Goal: Task Accomplishment & Management: Complete application form

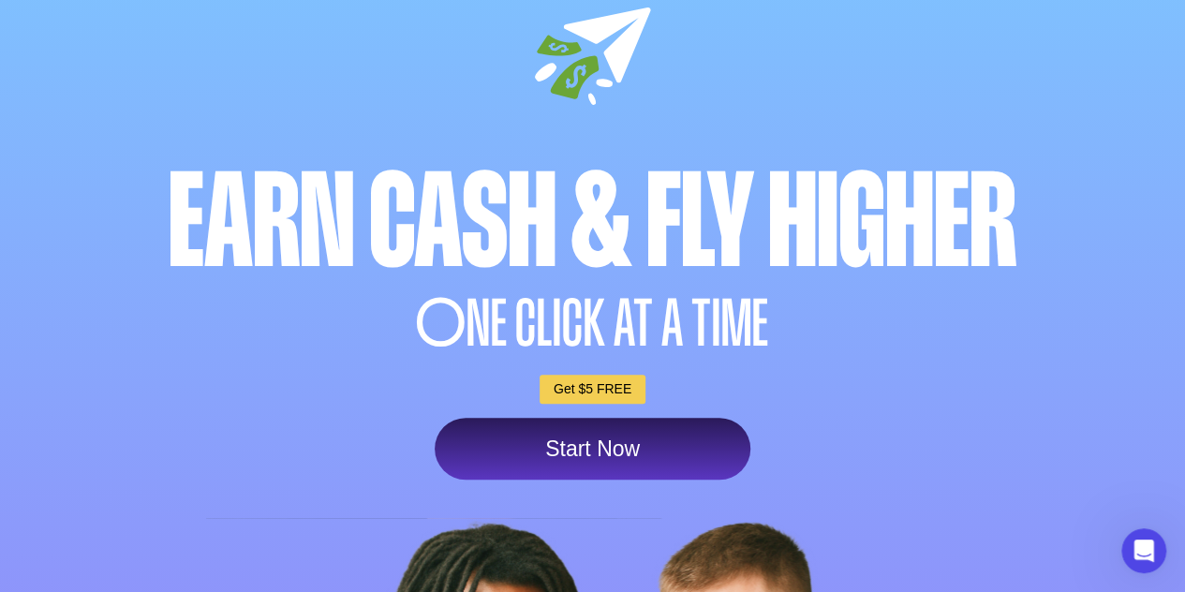
scroll to position [119, 0]
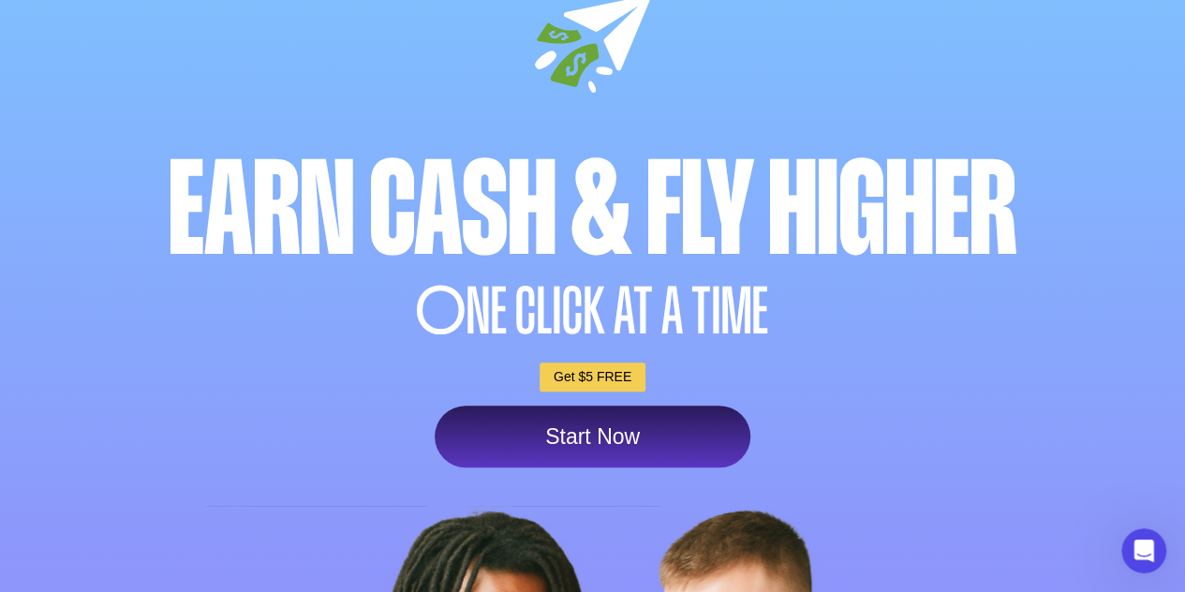
click at [661, 435] on link "Start Now" at bounding box center [593, 437] width 316 height 62
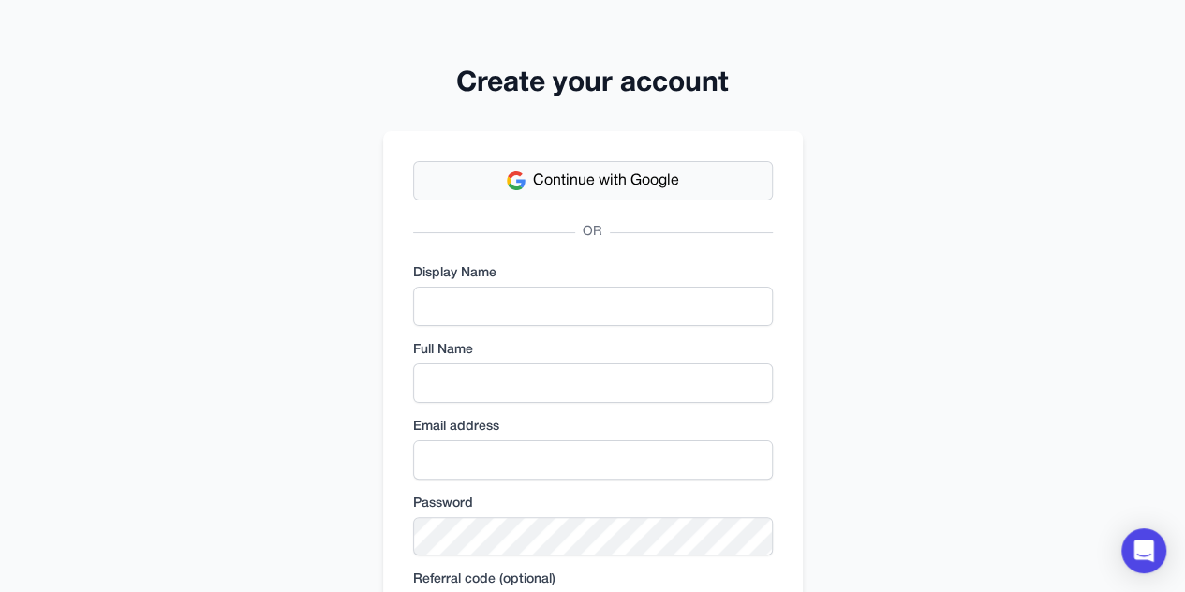
click at [648, 167] on button "Continue with Google" at bounding box center [593, 180] width 360 height 39
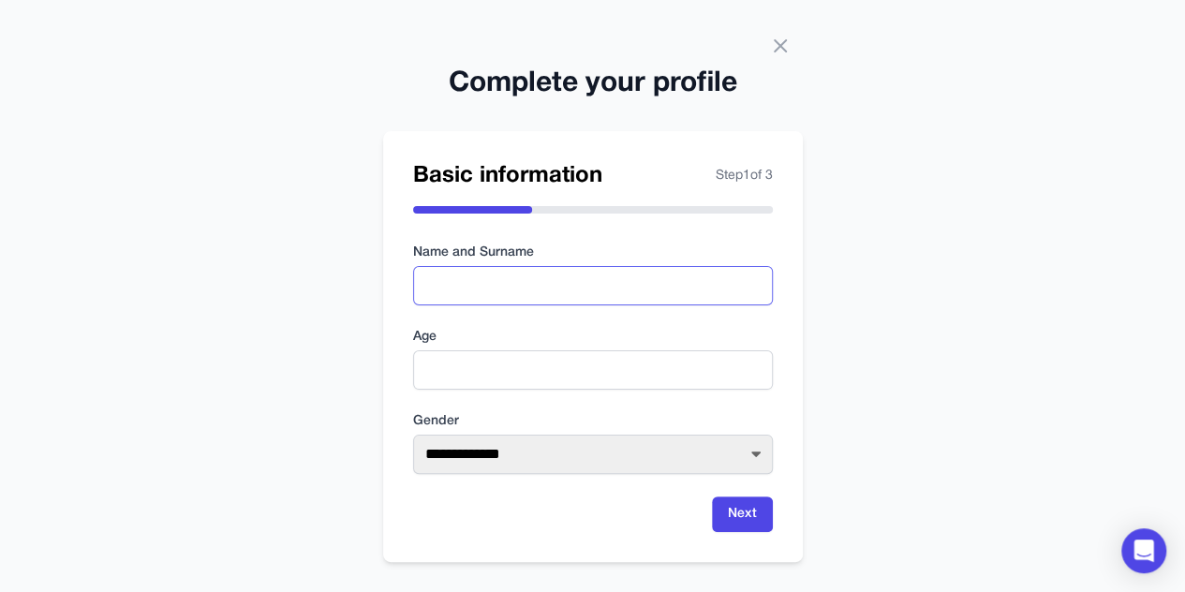
click at [652, 282] on input "text" at bounding box center [593, 285] width 360 height 39
type input "**********"
click at [574, 375] on input "number" at bounding box center [593, 369] width 360 height 39
type input "**"
click at [618, 460] on select "**********" at bounding box center [593, 454] width 360 height 39
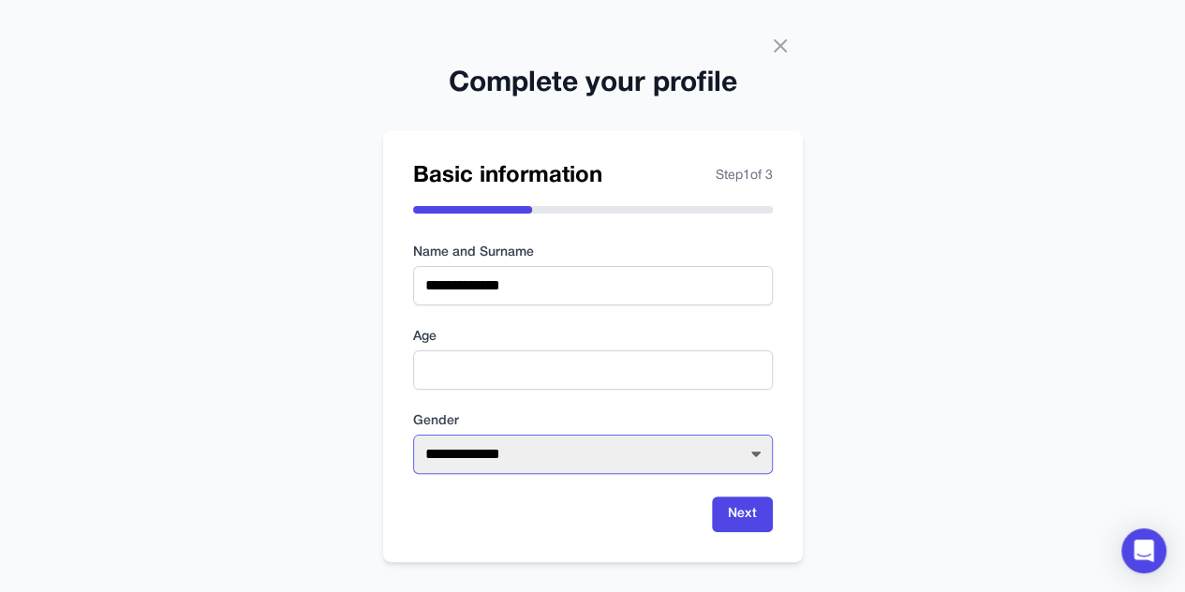
select select "****"
click at [413, 435] on select "**********" at bounding box center [593, 454] width 360 height 39
click at [738, 514] on button "Next" at bounding box center [742, 515] width 61 height 36
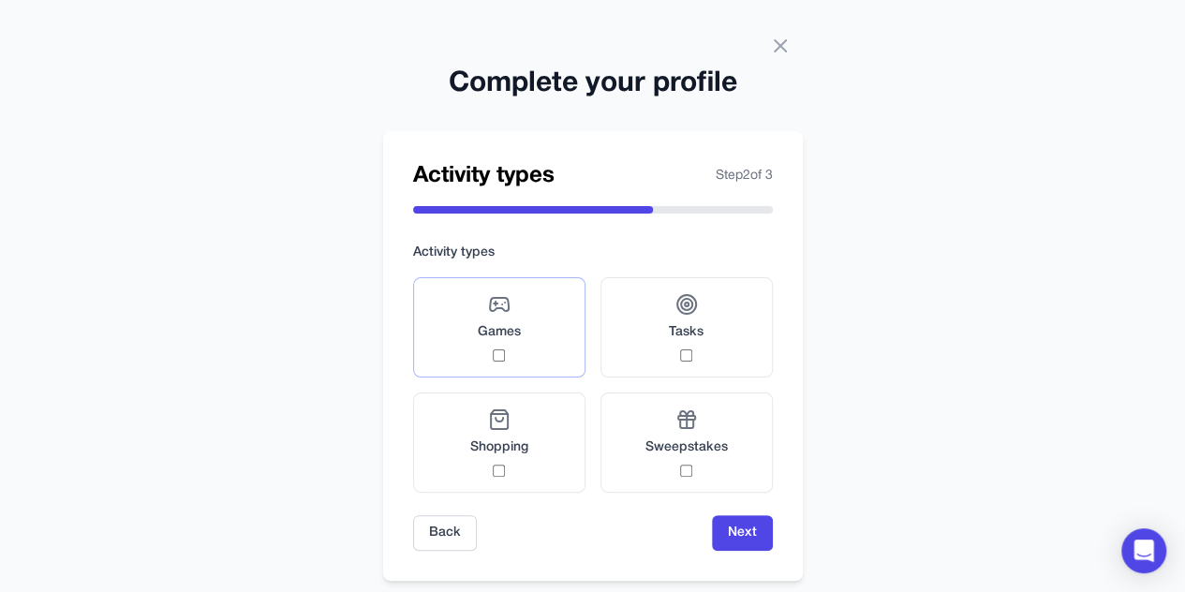
click at [500, 370] on label "Games" at bounding box center [499, 327] width 172 height 100
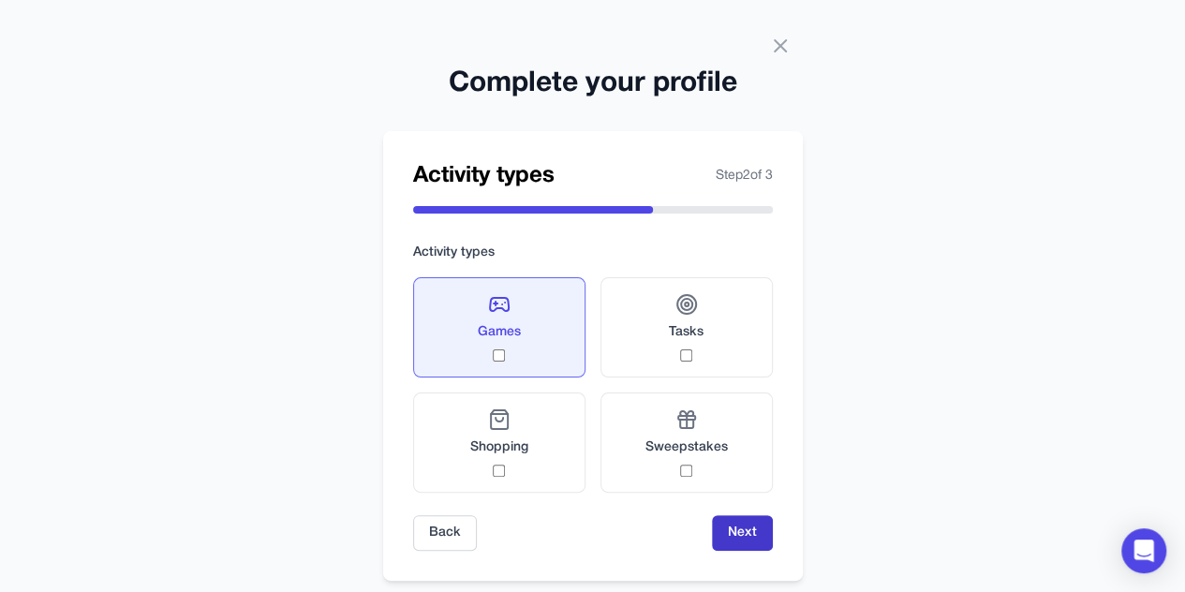
click at [719, 529] on button "Next" at bounding box center [742, 533] width 61 height 36
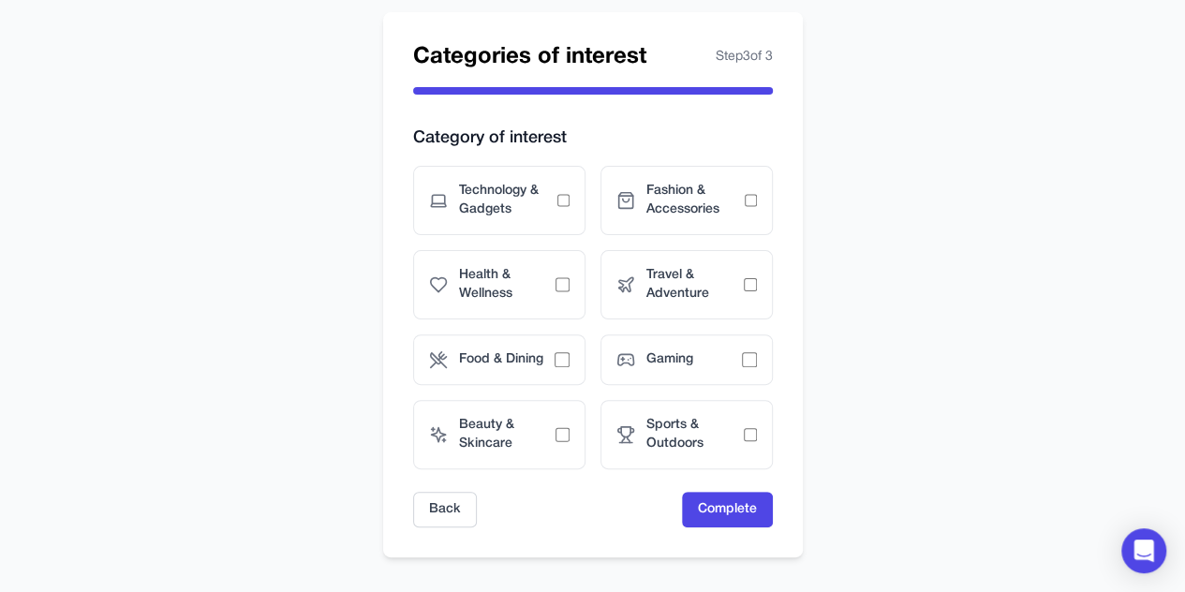
scroll to position [120, 0]
click at [579, 198] on div "Technology & Gadgets" at bounding box center [499, 199] width 172 height 69
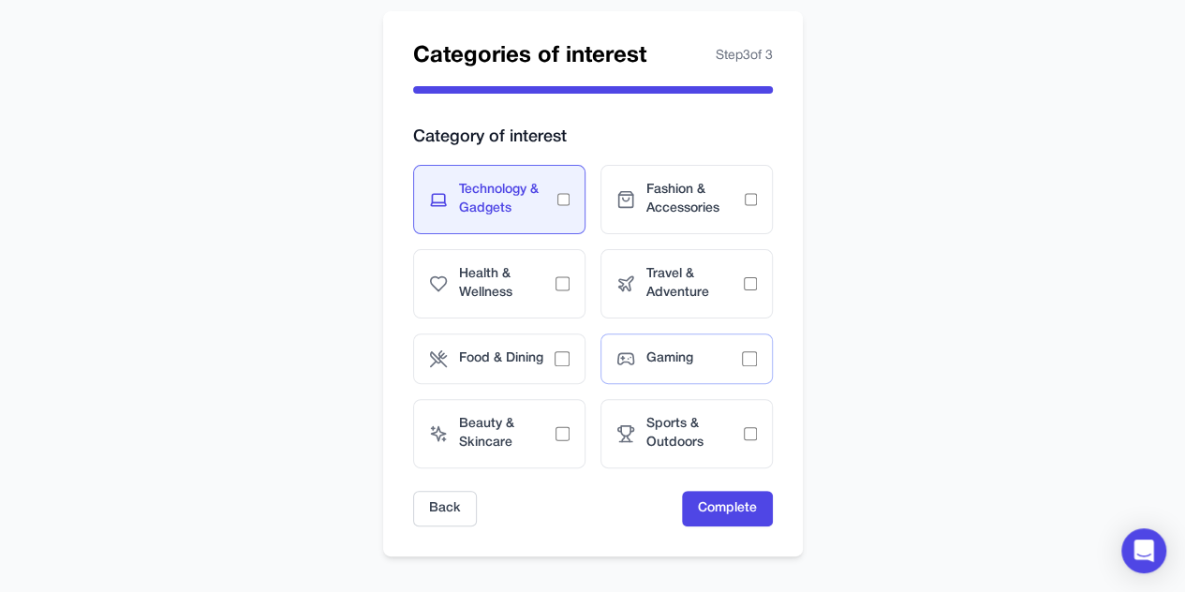
click at [755, 375] on div "Gaming" at bounding box center [686, 359] width 172 height 51
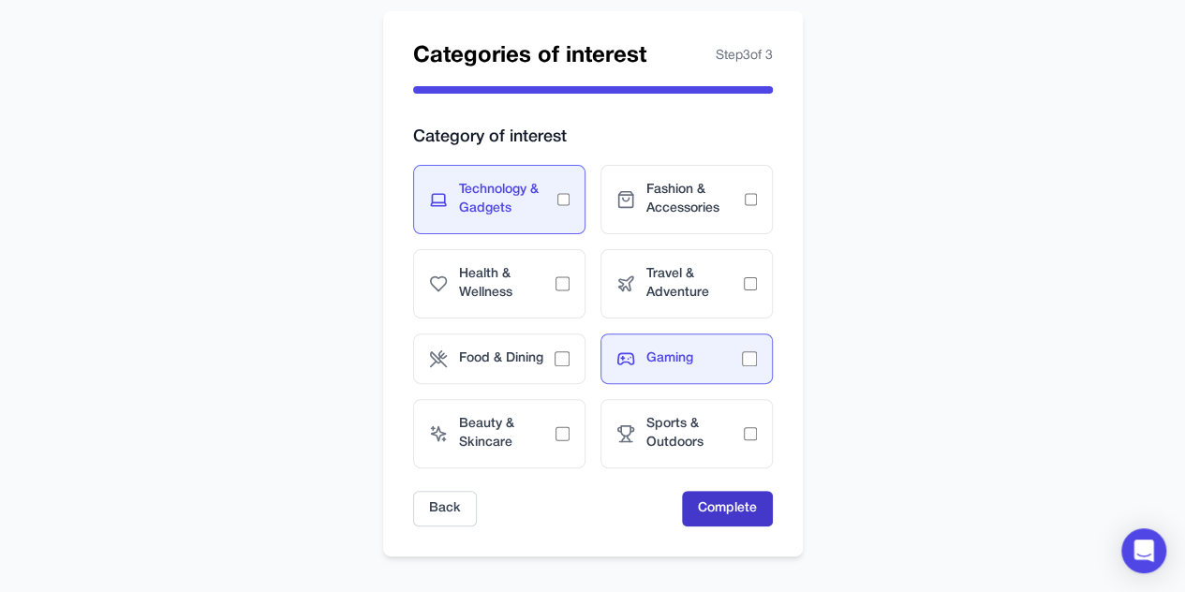
click at [739, 511] on button "Complete" at bounding box center [727, 509] width 91 height 36
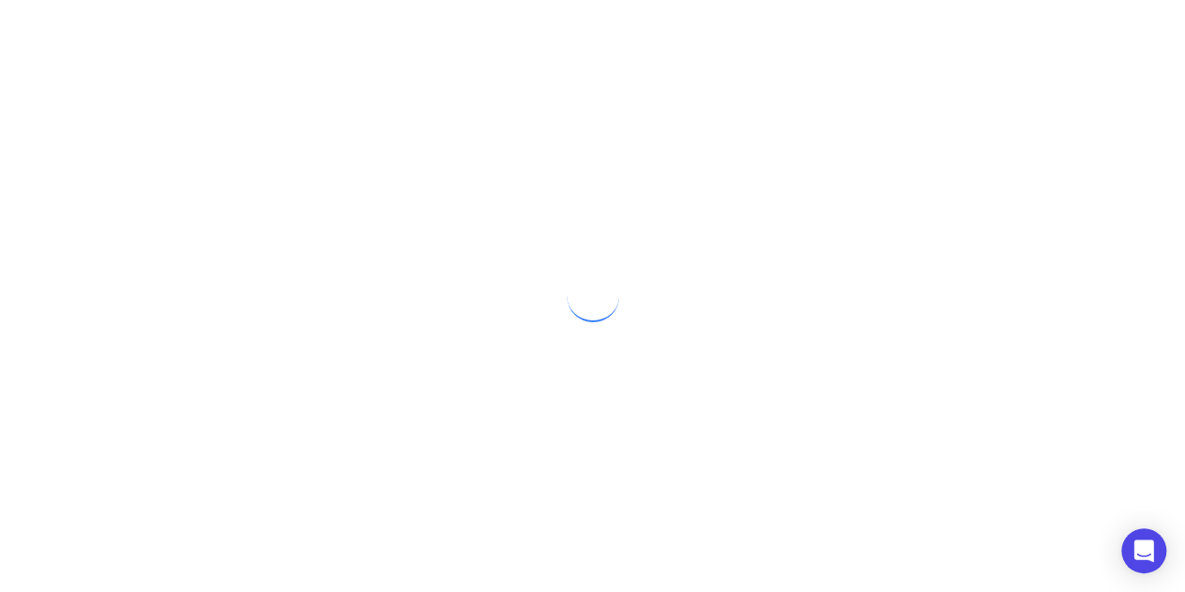
scroll to position [0, 0]
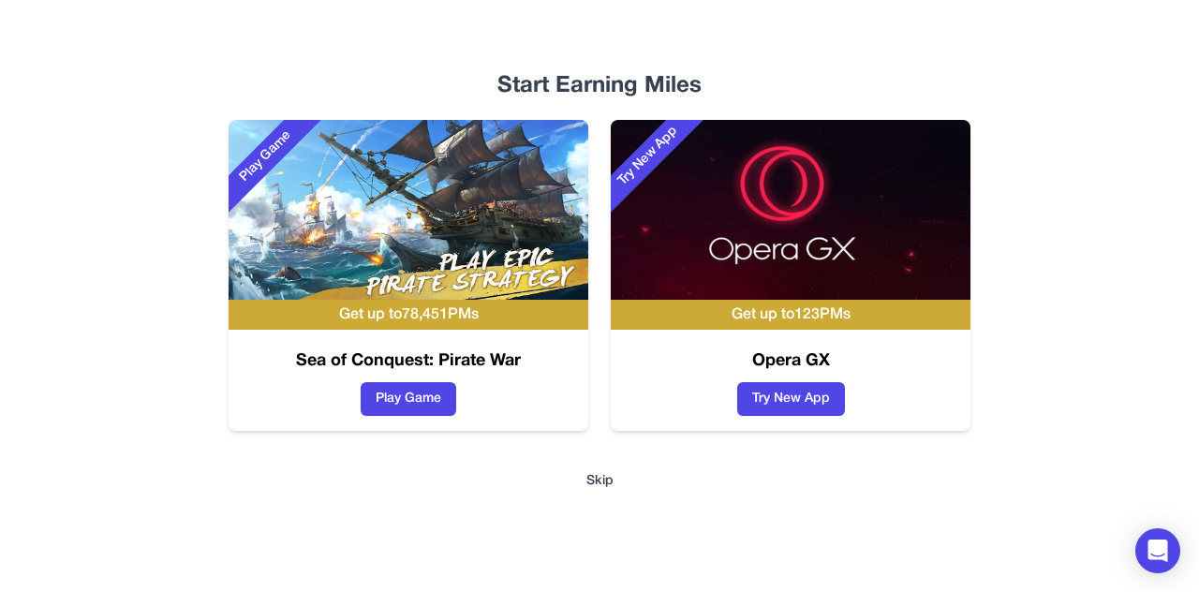
click at [600, 488] on button "Skip" at bounding box center [599, 481] width 27 height 19
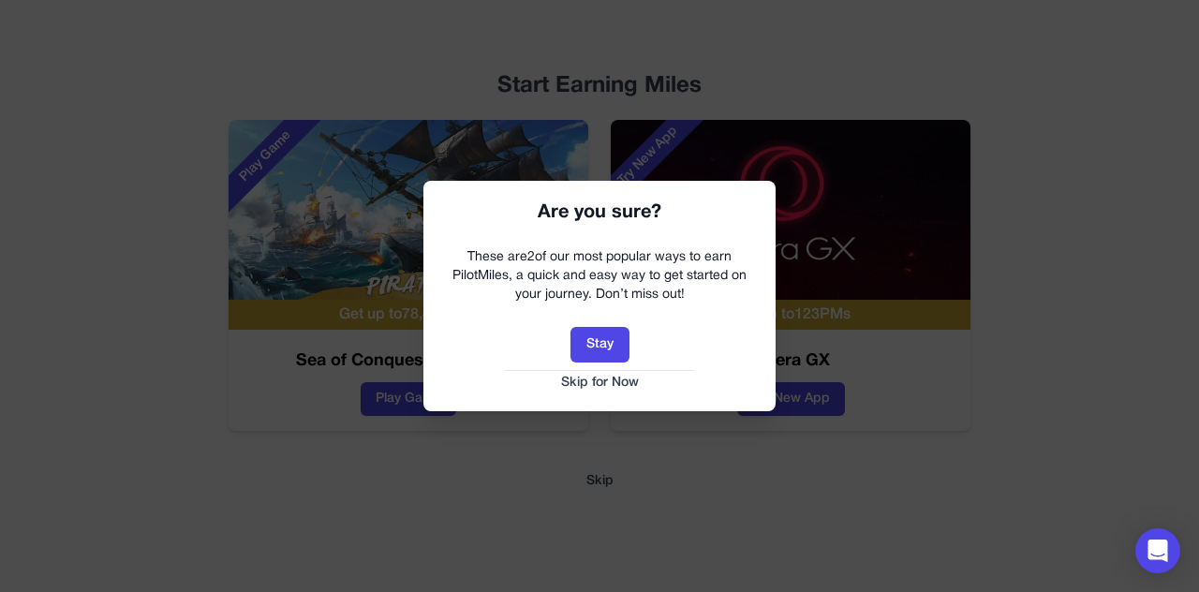
click at [613, 384] on button "Skip for Now" at bounding box center [599, 383] width 315 height 19
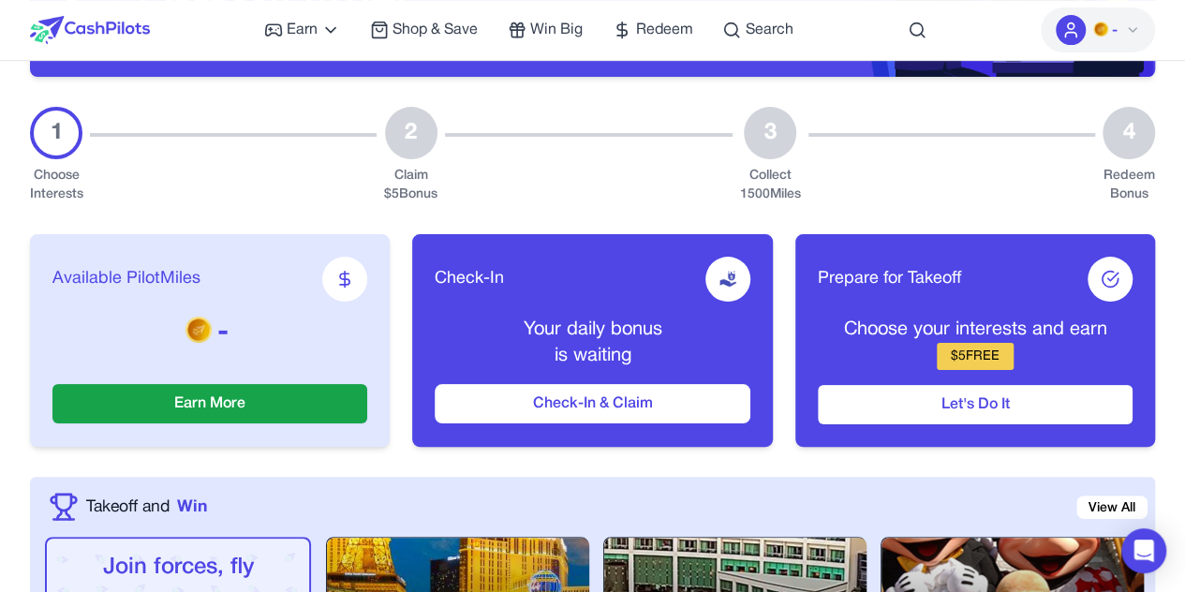
scroll to position [281, 0]
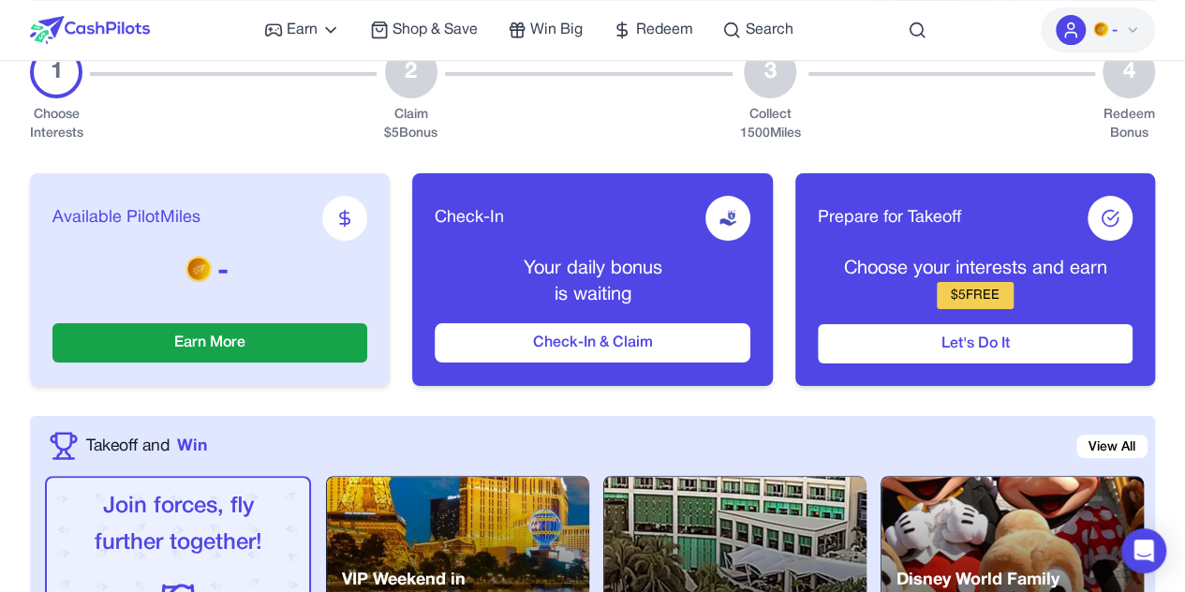
click at [686, 332] on button "Check-In & Claim" at bounding box center [592, 342] width 315 height 39
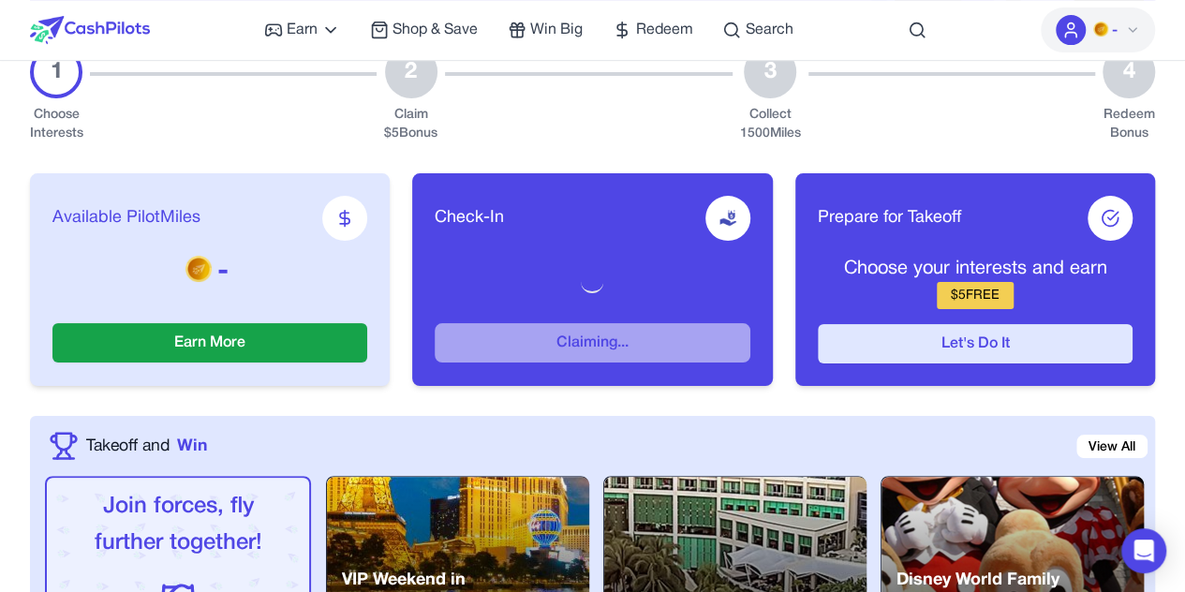
click at [912, 324] on button "Let's Do It" at bounding box center [975, 343] width 315 height 39
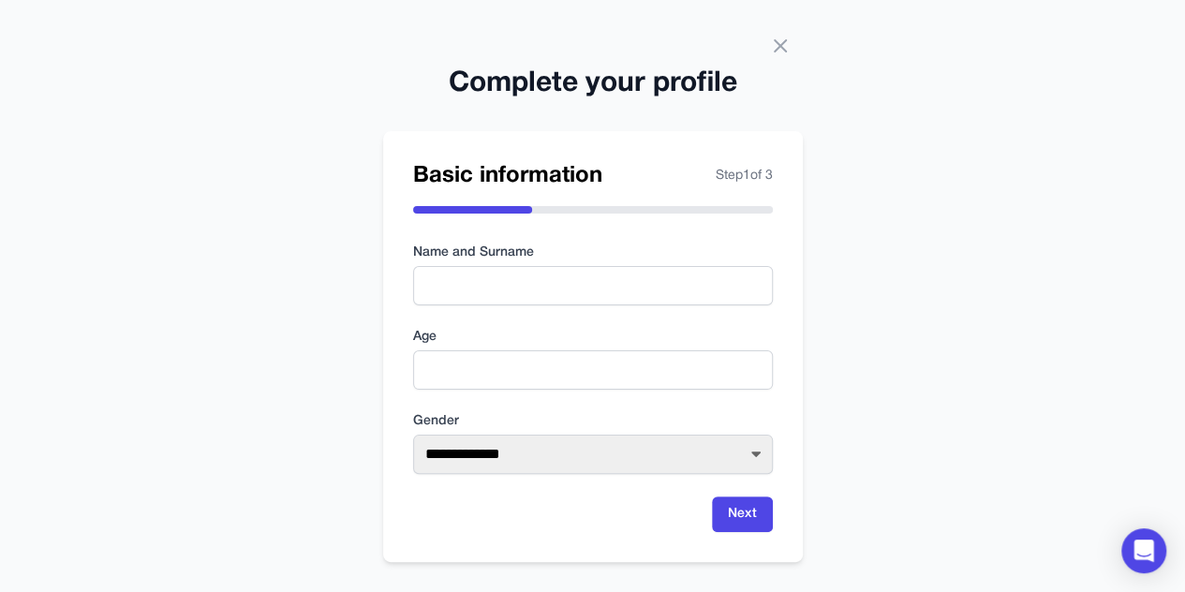
click at [677, 312] on form "**********" at bounding box center [593, 388] width 360 height 289
click at [680, 301] on input "text" at bounding box center [593, 285] width 360 height 39
type input "**********"
click at [688, 378] on input "number" at bounding box center [593, 369] width 360 height 39
type input "**"
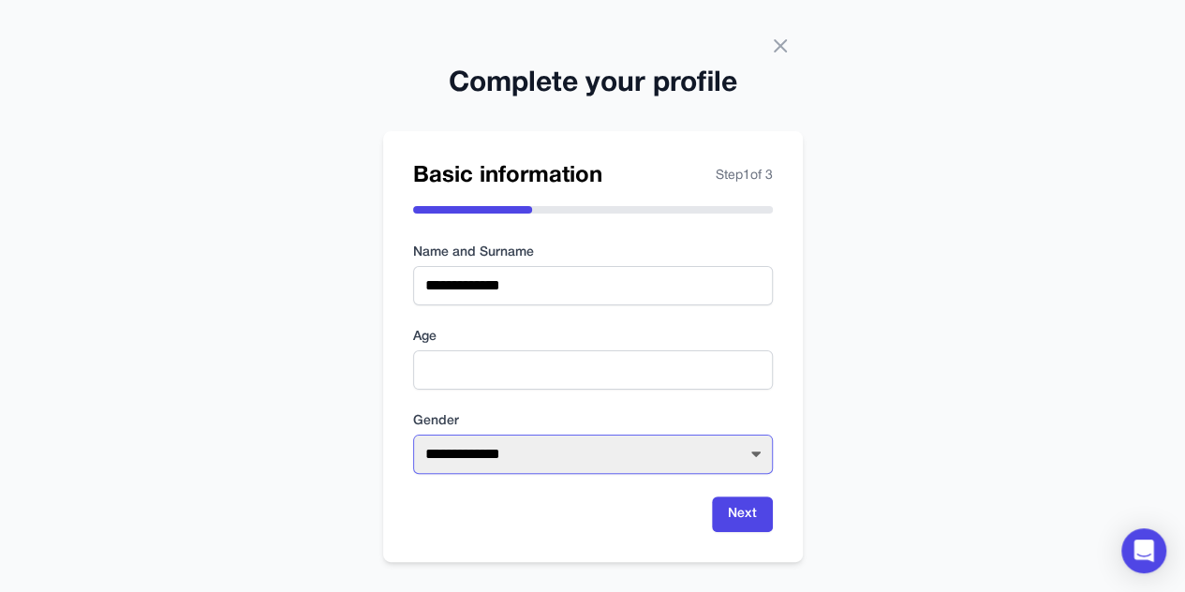
click at [727, 454] on select "**********" at bounding box center [593, 454] width 360 height 39
select select "****"
click at [413, 435] on select "**********" at bounding box center [593, 454] width 360 height 39
click at [734, 511] on button "Next" at bounding box center [742, 515] width 61 height 36
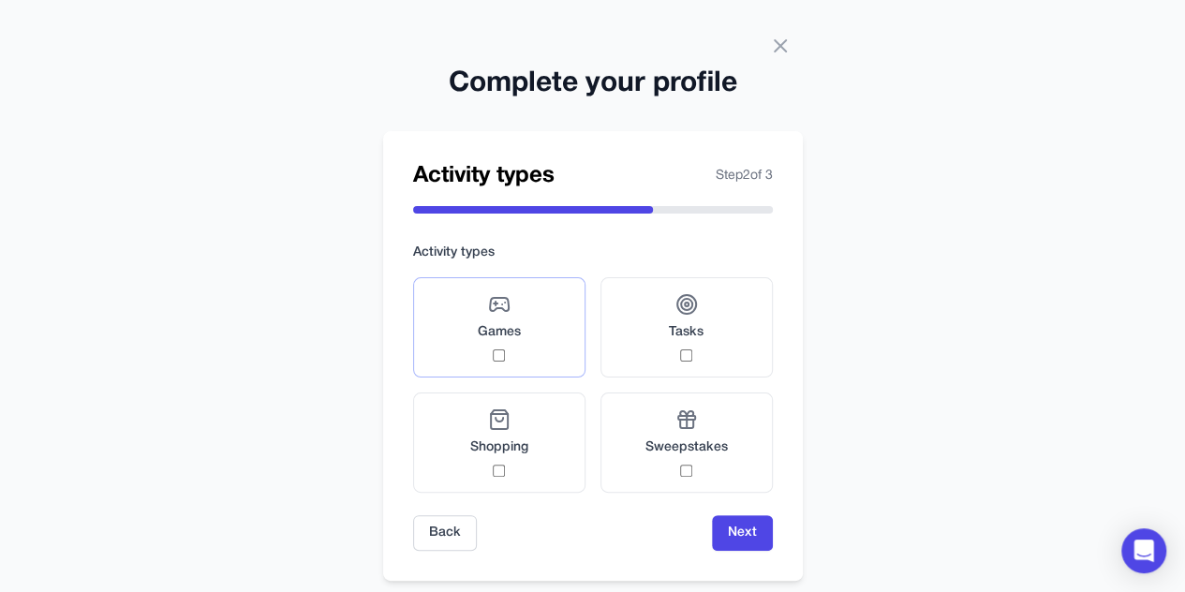
click at [565, 372] on label "Games" at bounding box center [499, 327] width 172 height 100
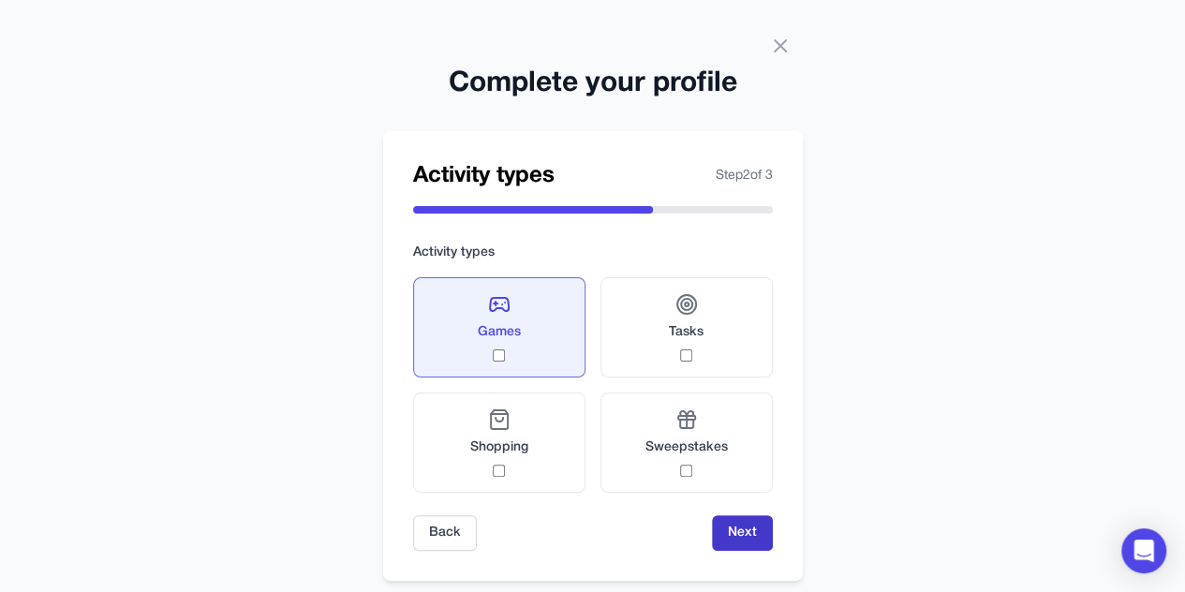
click at [744, 542] on button "Next" at bounding box center [742, 533] width 61 height 36
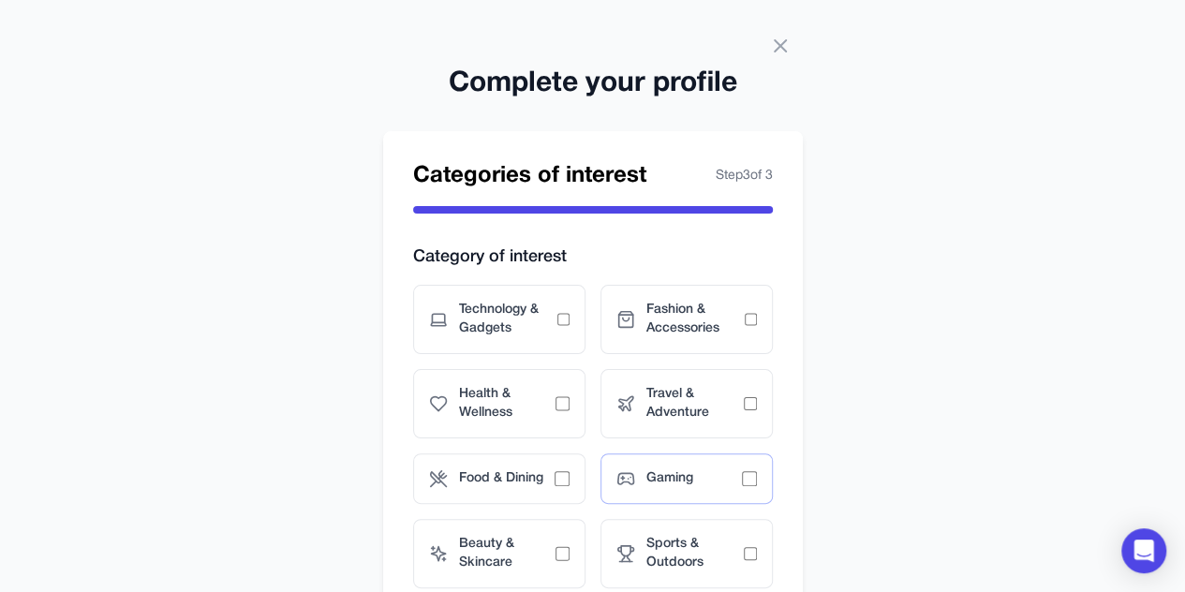
click at [752, 501] on div "Gaming" at bounding box center [686, 478] width 172 height 51
click at [681, 538] on span "Sports & Outdoors" at bounding box center [694, 553] width 97 height 37
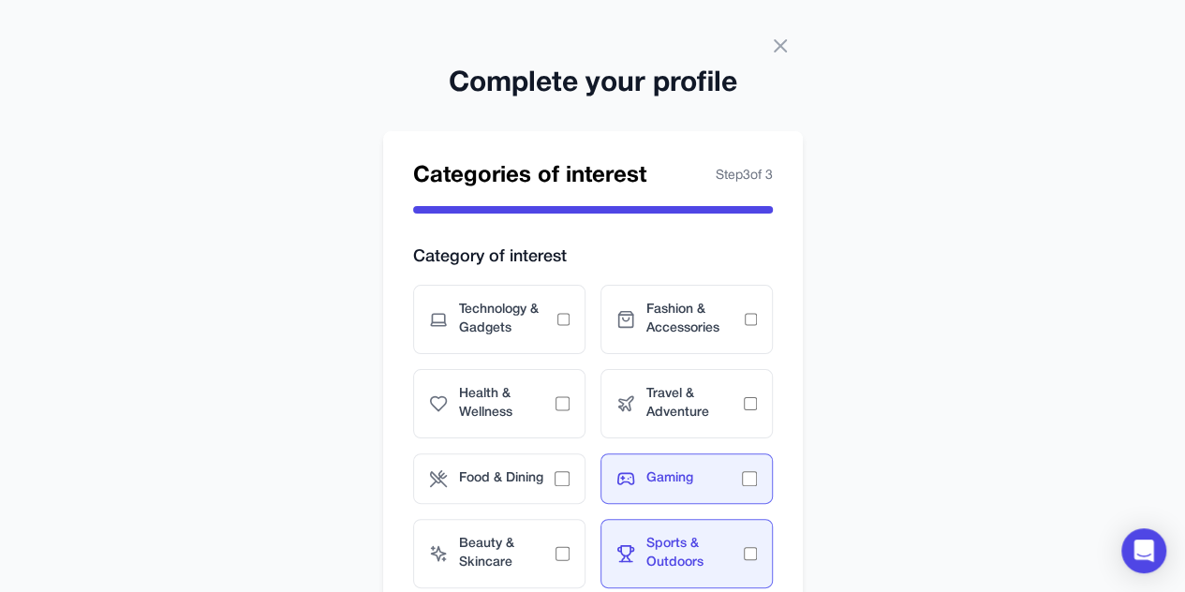
scroll to position [126, 0]
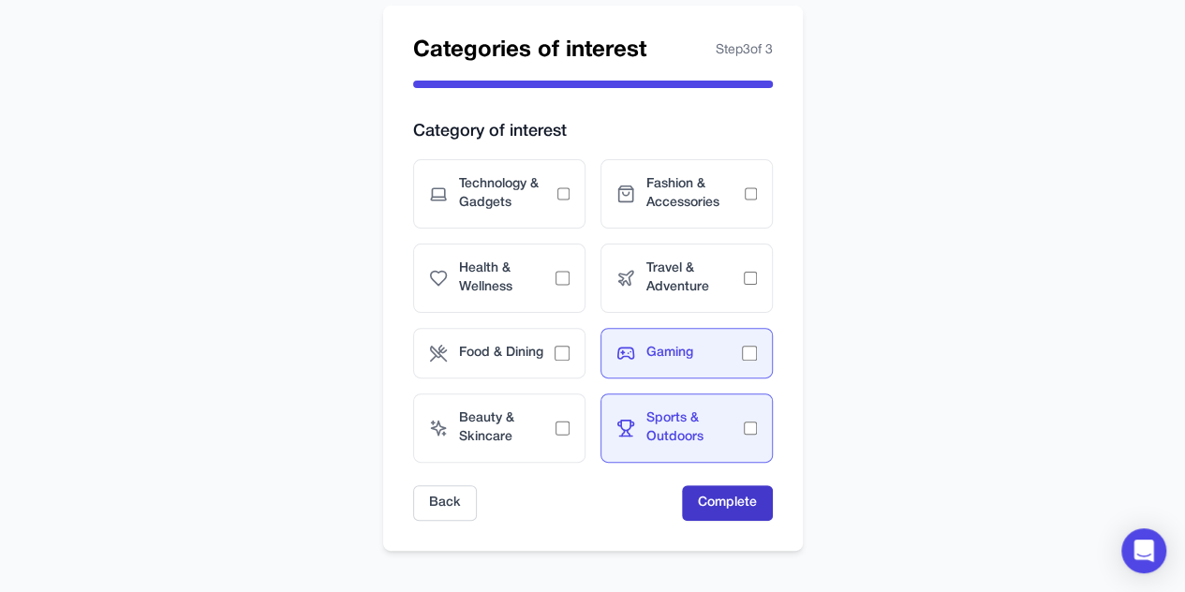
click at [749, 497] on button "Complete" at bounding box center [727, 503] width 91 height 36
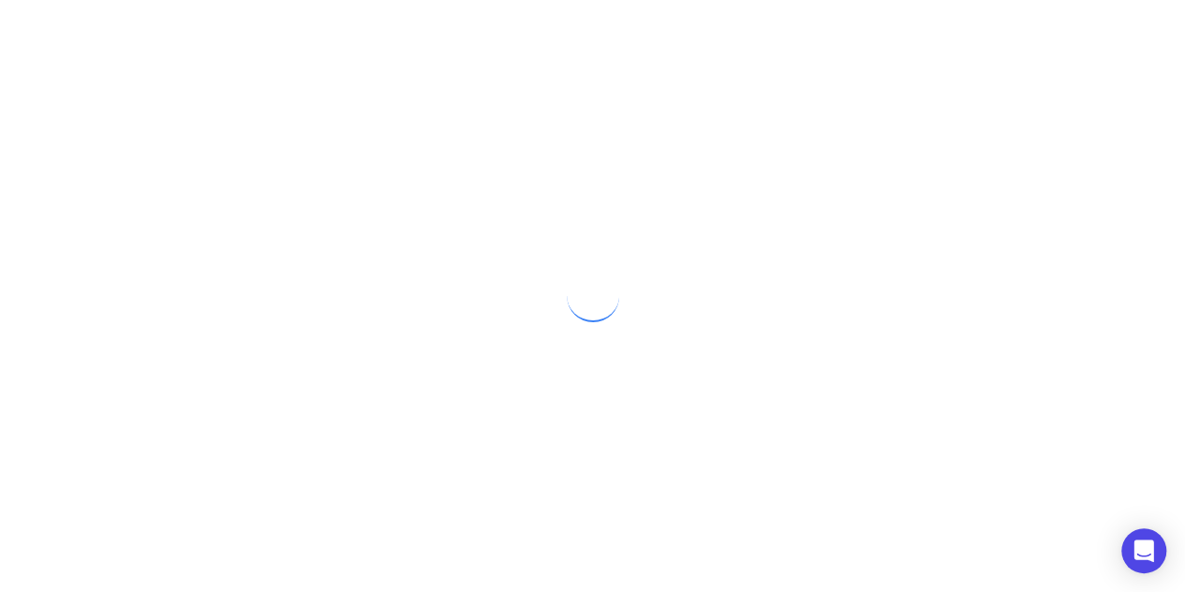
scroll to position [0, 0]
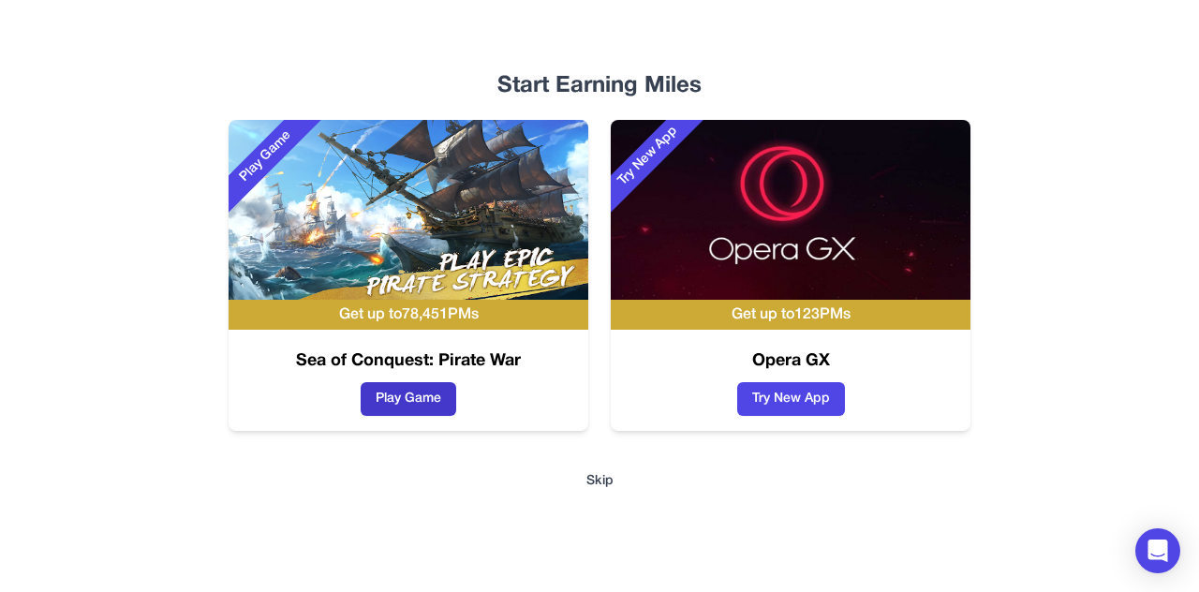
click at [427, 393] on button "Play Game" at bounding box center [409, 399] width 96 height 34
click at [596, 482] on button "Skip" at bounding box center [599, 481] width 27 height 19
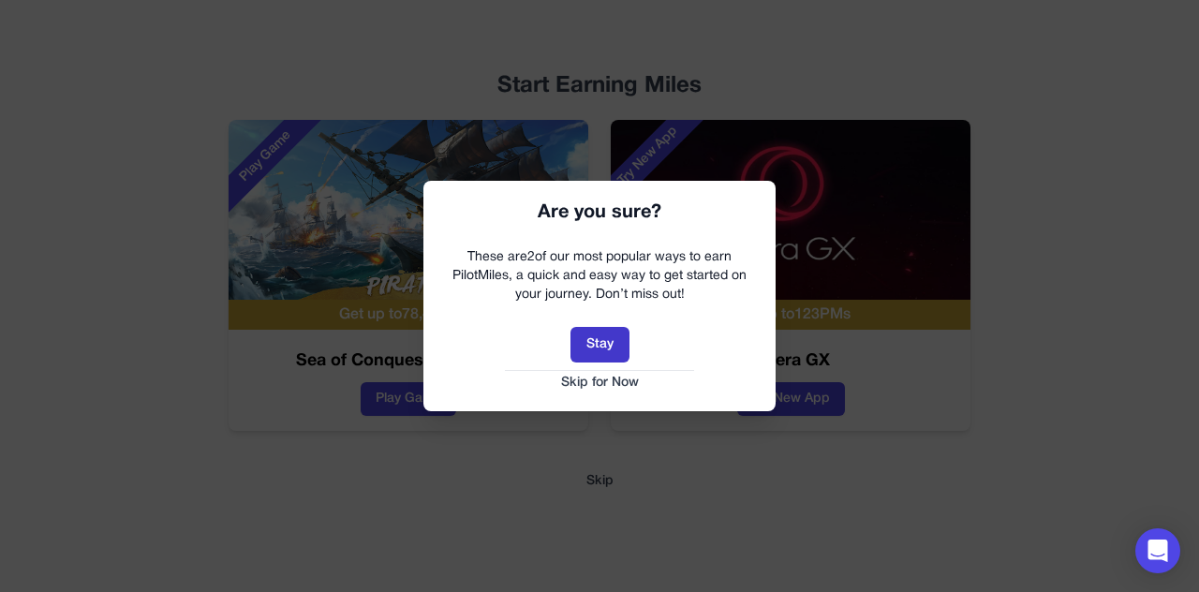
click at [604, 351] on button "Stay" at bounding box center [600, 345] width 59 height 36
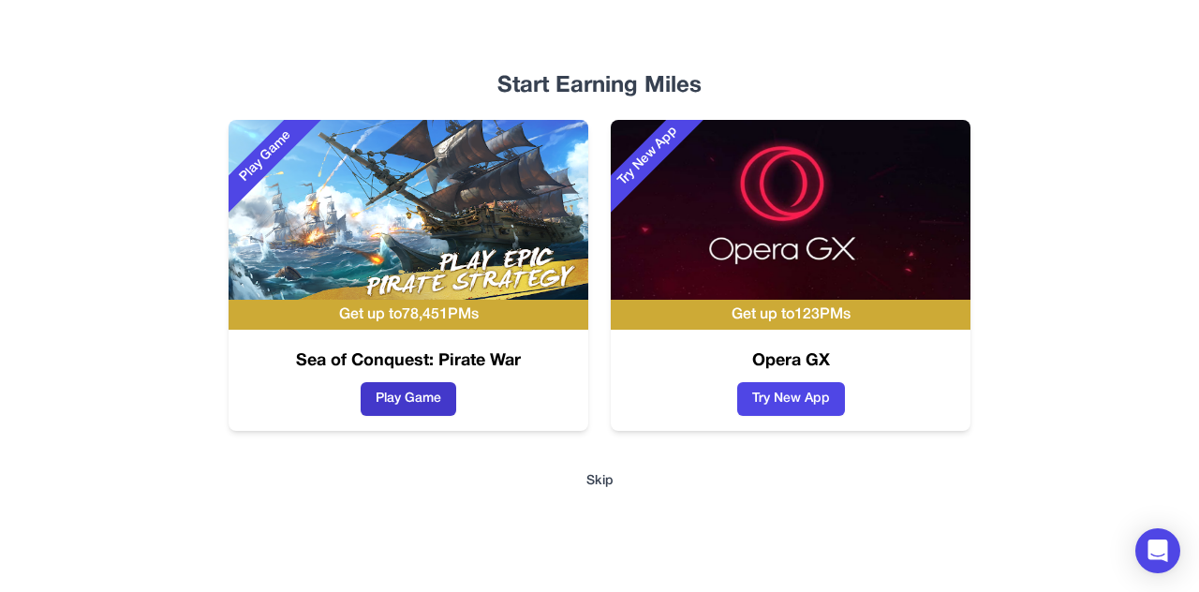
click at [422, 395] on button "Play Game" at bounding box center [409, 399] width 96 height 34
click at [802, 405] on button "Try New App" at bounding box center [791, 399] width 108 height 34
drag, startPoint x: 593, startPoint y: 467, endPoint x: 594, endPoint y: 483, distance: 16.0
click at [594, 483] on div "Start Earning Miles Play Game Get up to 78,451 PMs Sea of Conquest: Pirate War …" at bounding box center [599, 296] width 1199 height 592
click at [594, 483] on button "Skip" at bounding box center [599, 481] width 27 height 19
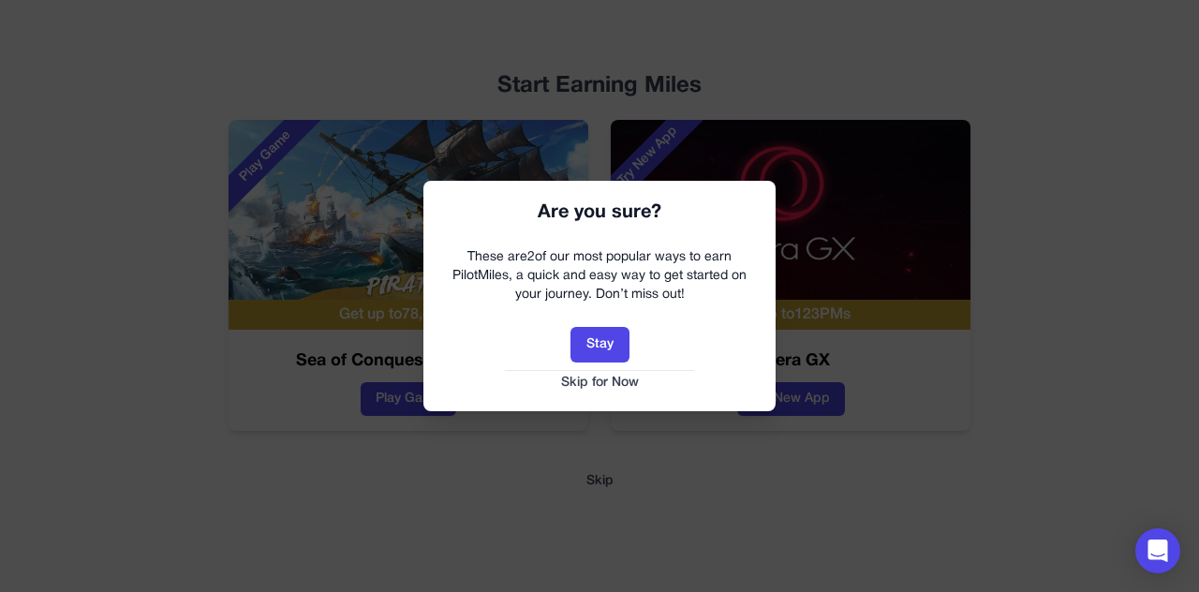
click at [597, 385] on button "Skip for Now" at bounding box center [599, 383] width 315 height 19
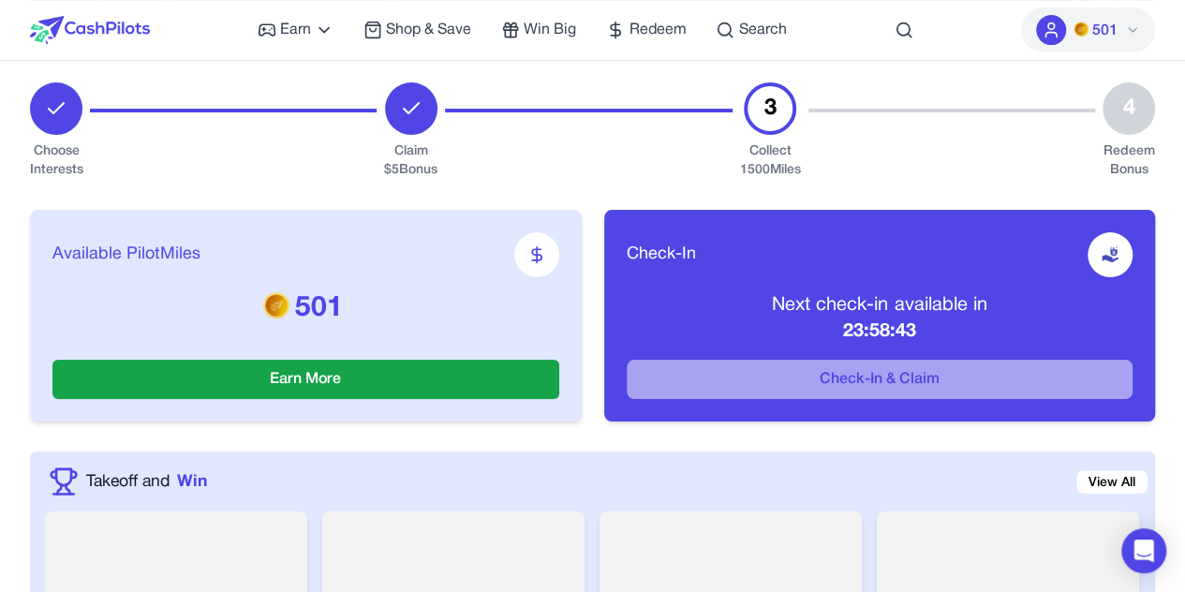
scroll to position [245, 0]
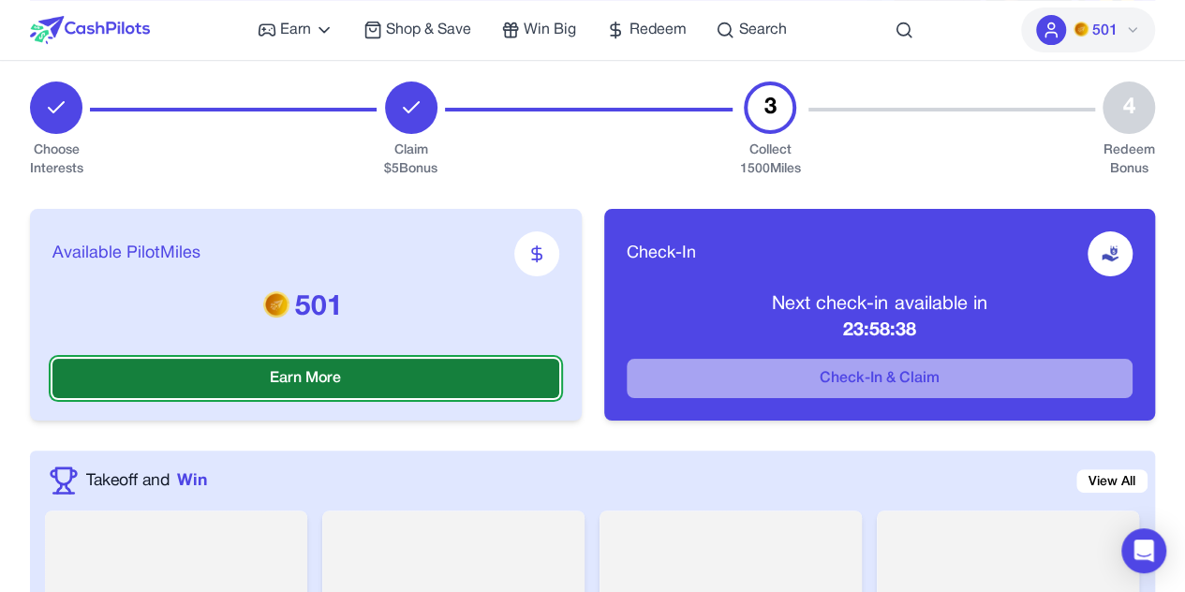
click at [509, 385] on button "Earn More" at bounding box center [305, 378] width 507 height 39
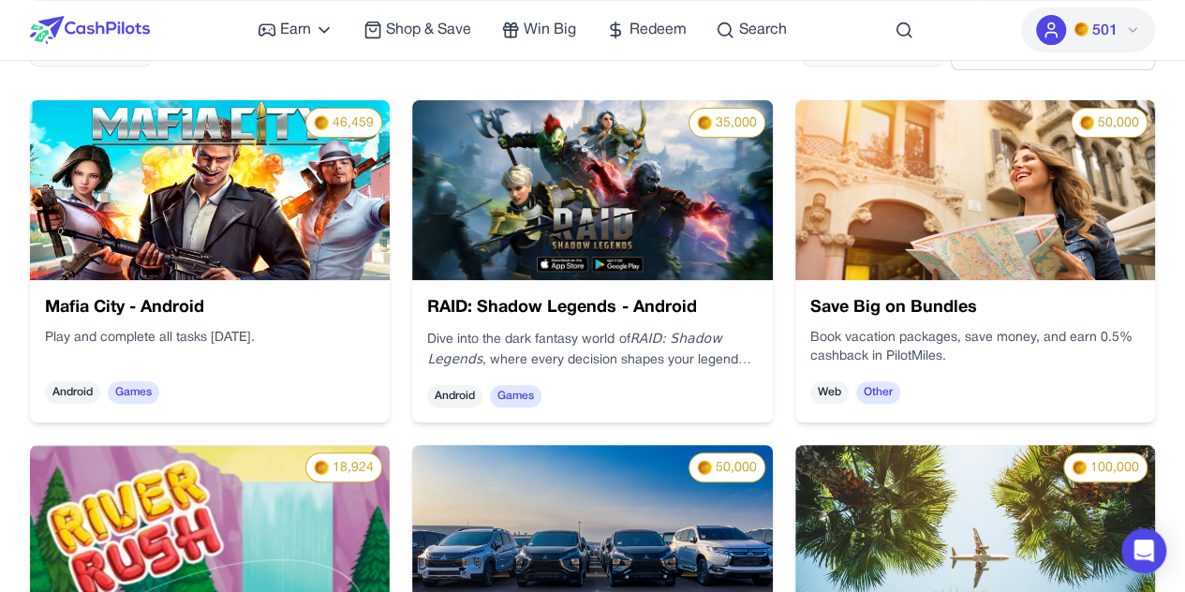
scroll to position [297, 0]
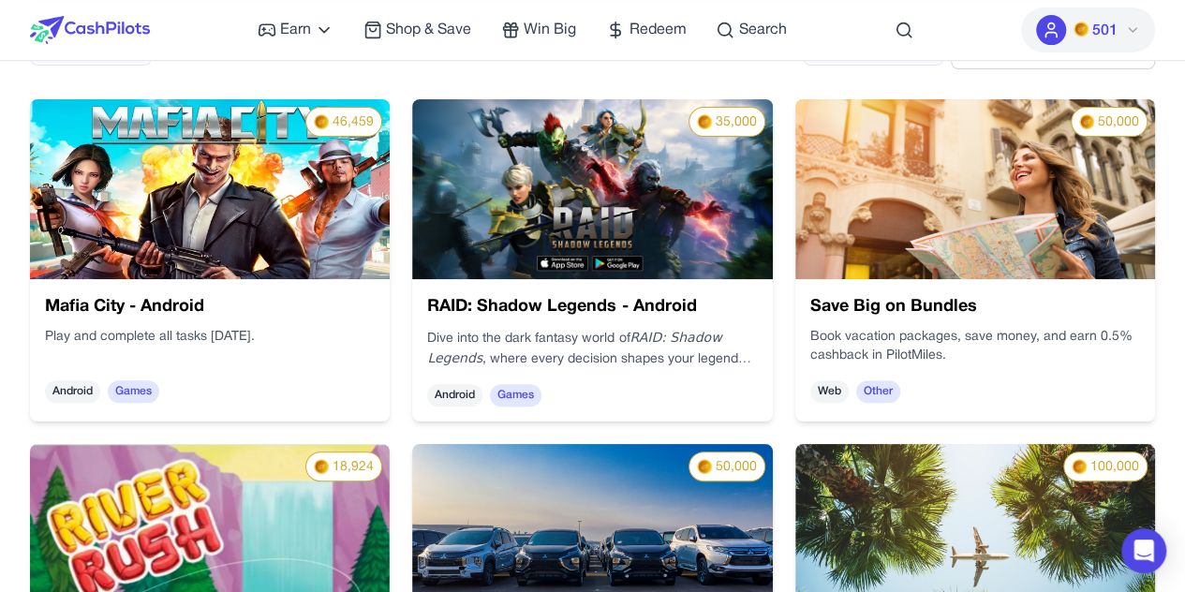
click at [992, 267] on img at bounding box center [975, 189] width 360 height 180
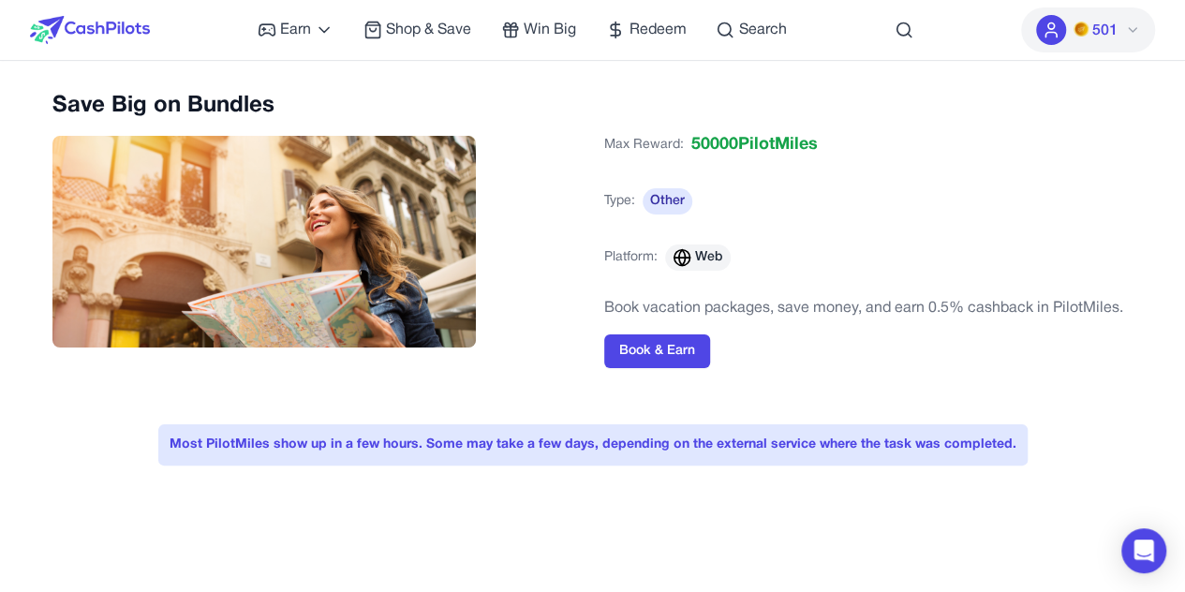
scroll to position [1, 0]
click at [641, 356] on button "Book & Earn" at bounding box center [657, 351] width 106 height 34
click at [644, 15] on div "Earn Play Games Enjoy fun games and earn Try New App Test new app for rewards T…" at bounding box center [522, 30] width 528 height 60
click at [646, 32] on span "Redeem" at bounding box center [657, 30] width 57 height 22
